Goal: Task Accomplishment & Management: Manage account settings

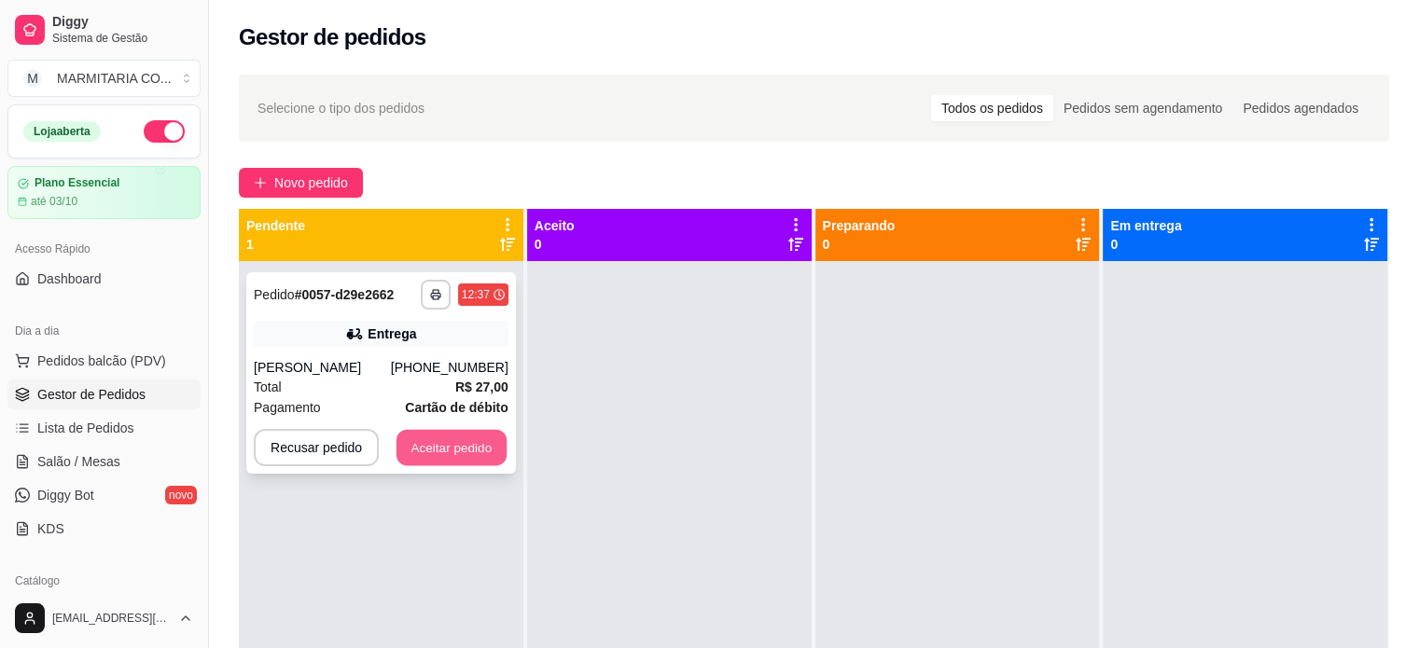
click at [485, 443] on button "Aceitar pedido" at bounding box center [451, 448] width 110 height 36
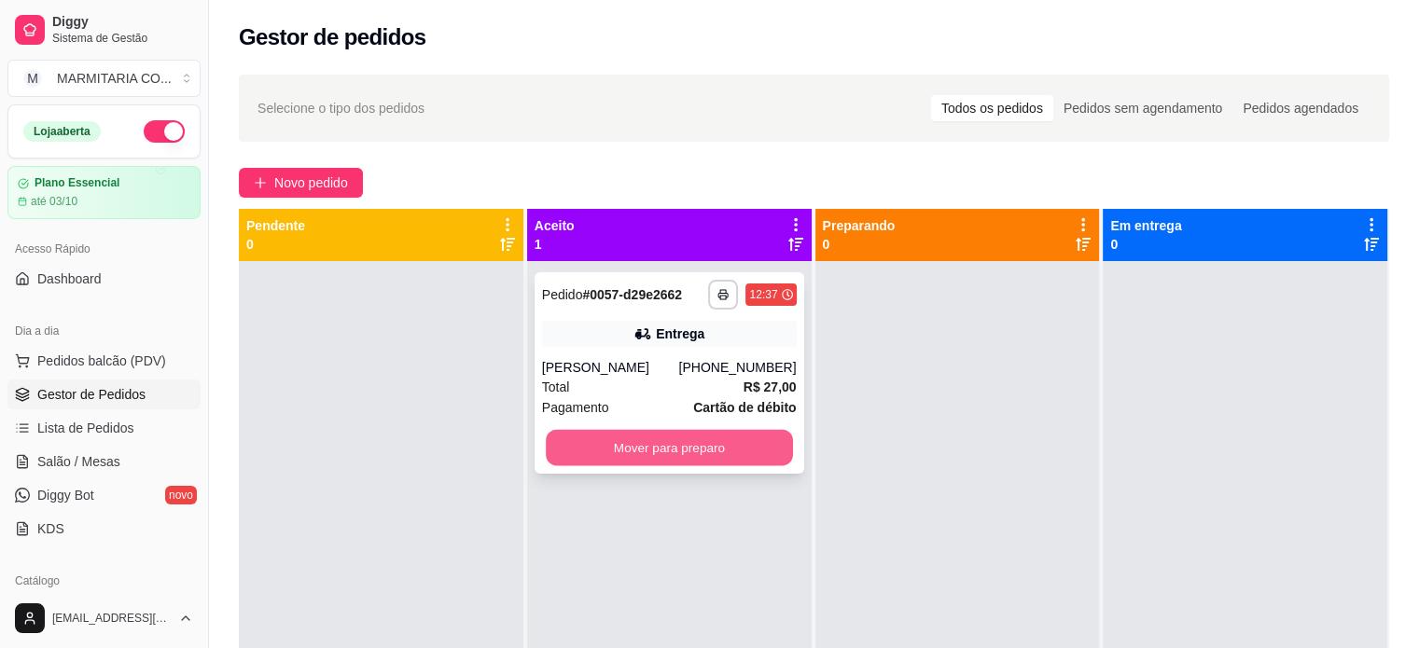
click at [644, 451] on button "Mover para preparo" at bounding box center [669, 448] width 247 height 36
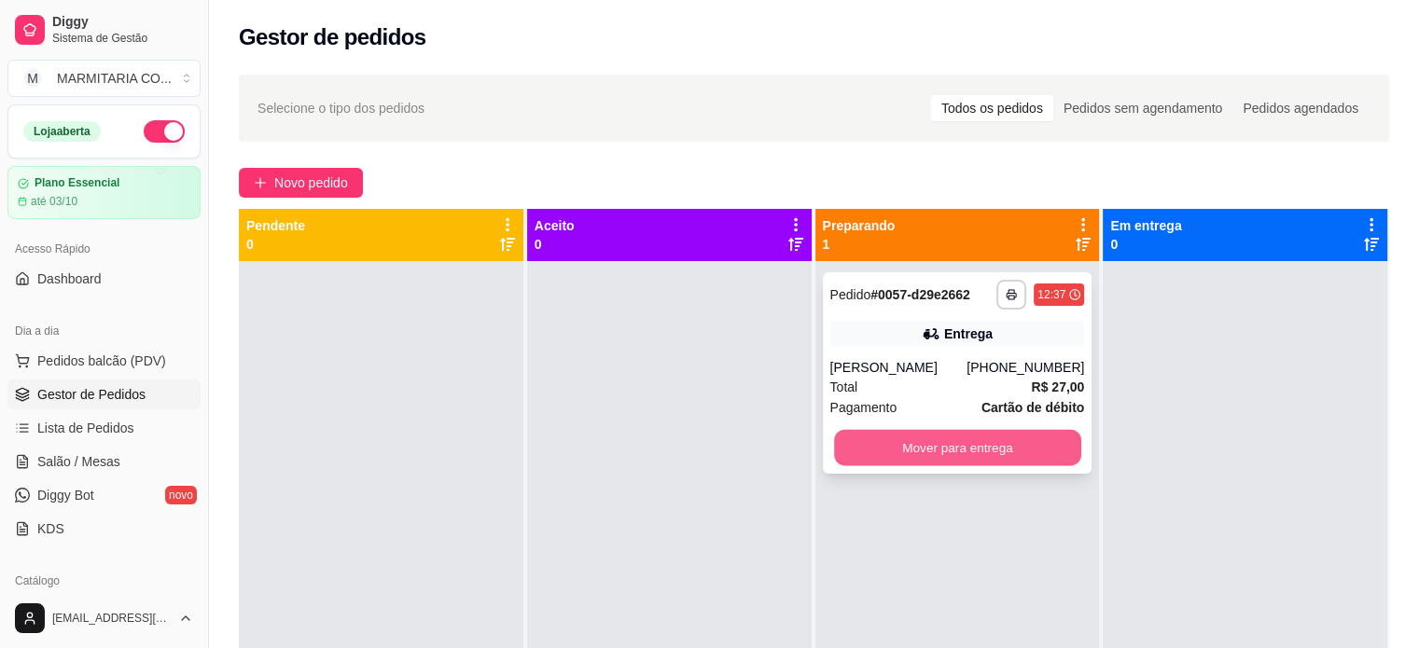
click at [1017, 441] on button "Mover para entrega" at bounding box center [957, 448] width 247 height 36
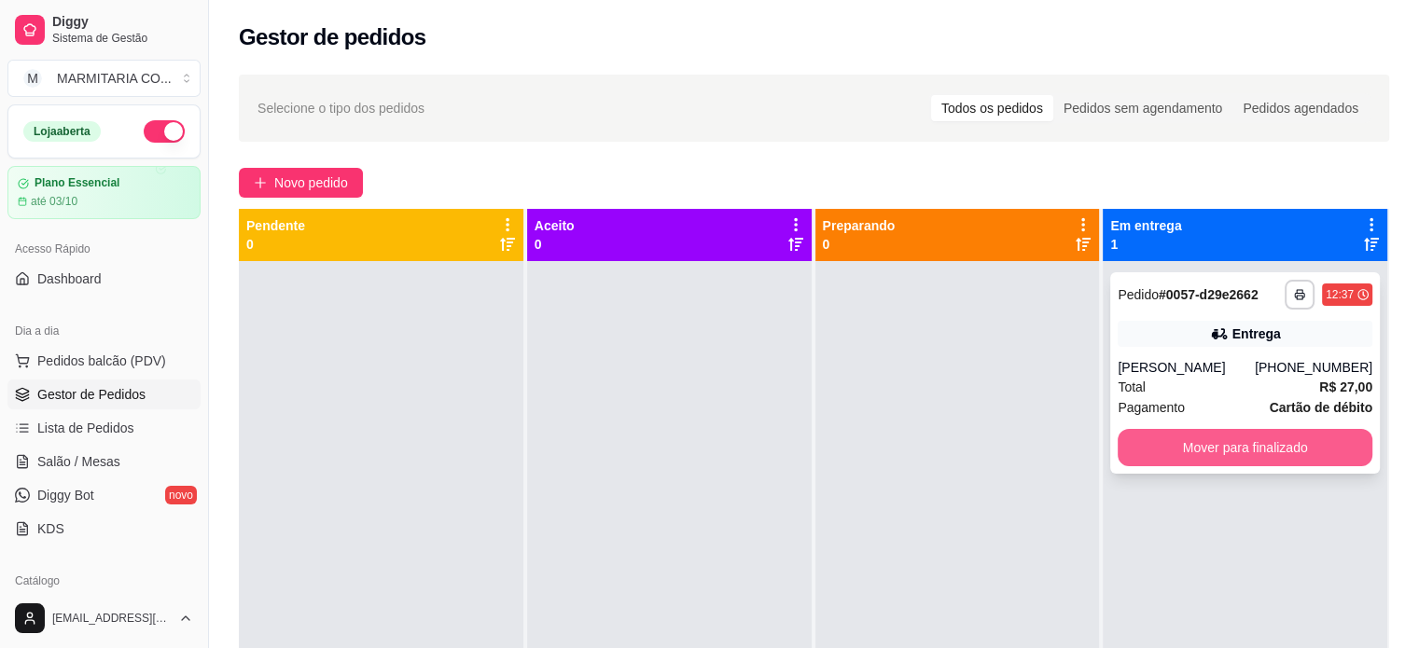
click at [1212, 445] on button "Mover para finalizado" at bounding box center [1244, 447] width 255 height 37
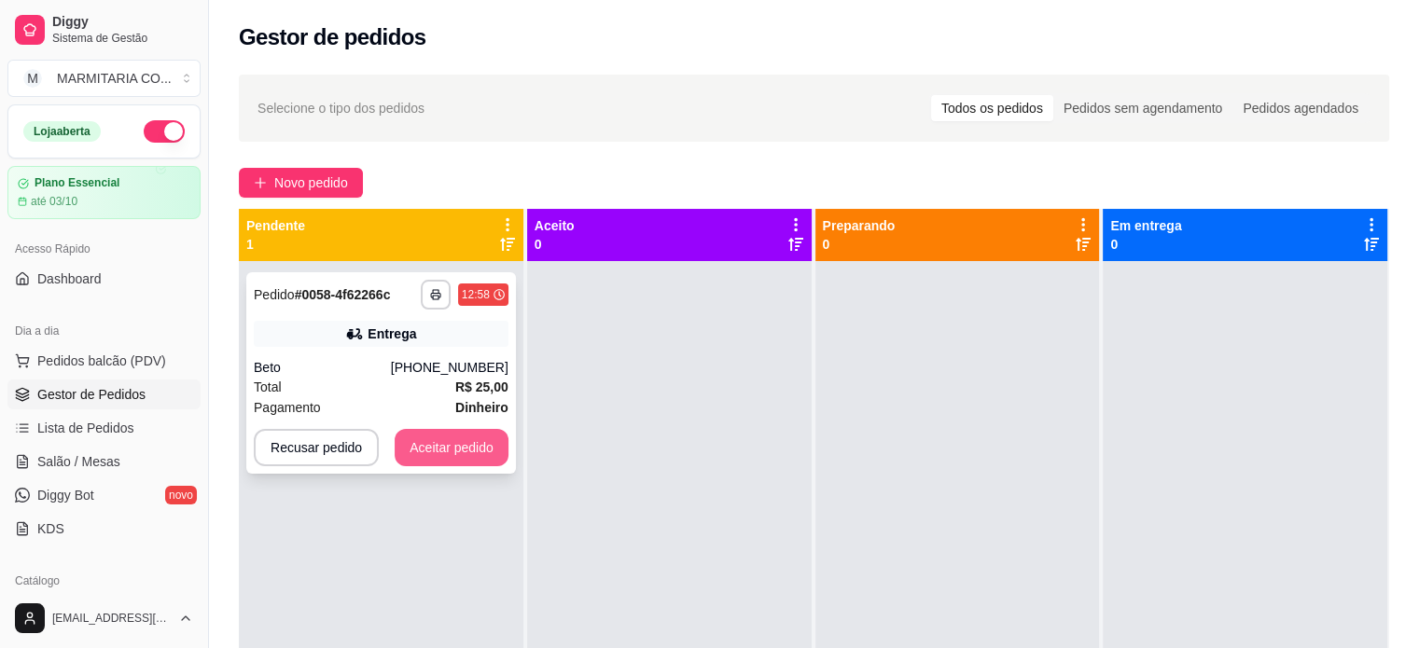
click at [412, 444] on button "Aceitar pedido" at bounding box center [452, 447] width 114 height 37
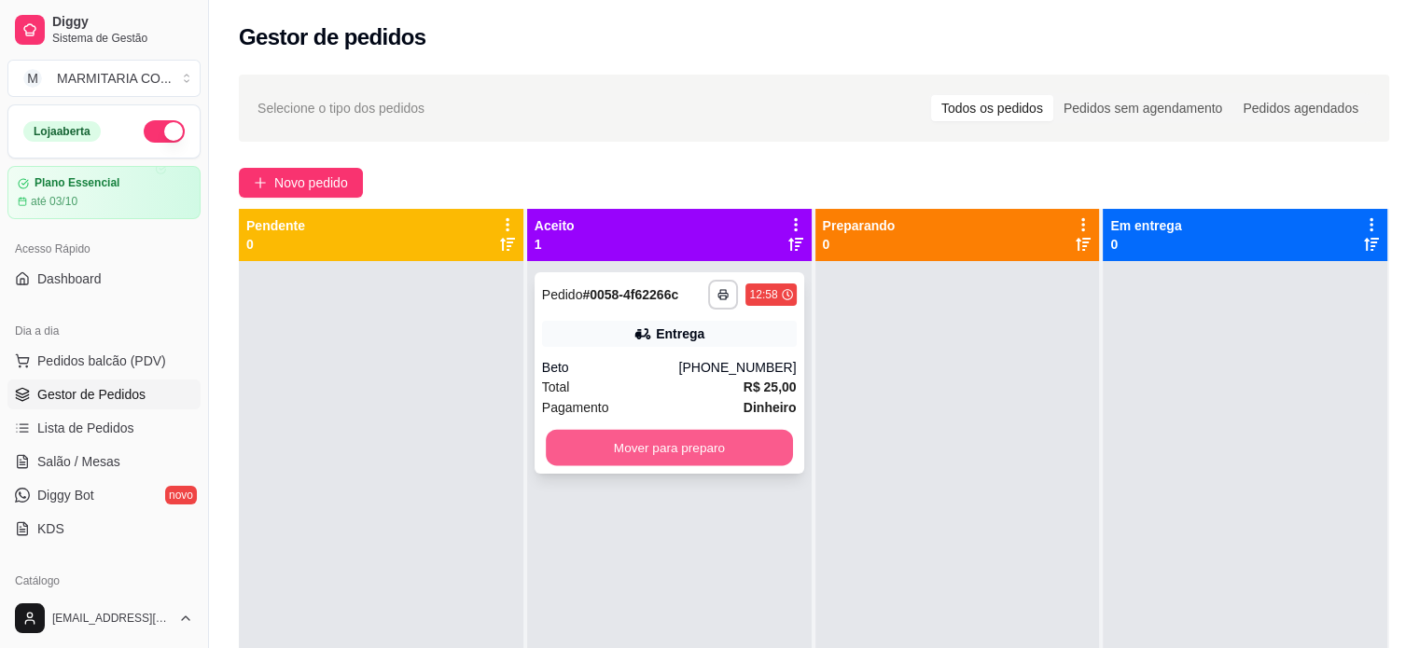
click at [720, 436] on button "Mover para preparo" at bounding box center [669, 448] width 247 height 36
